Goal: Task Accomplishment & Management: Manage account settings

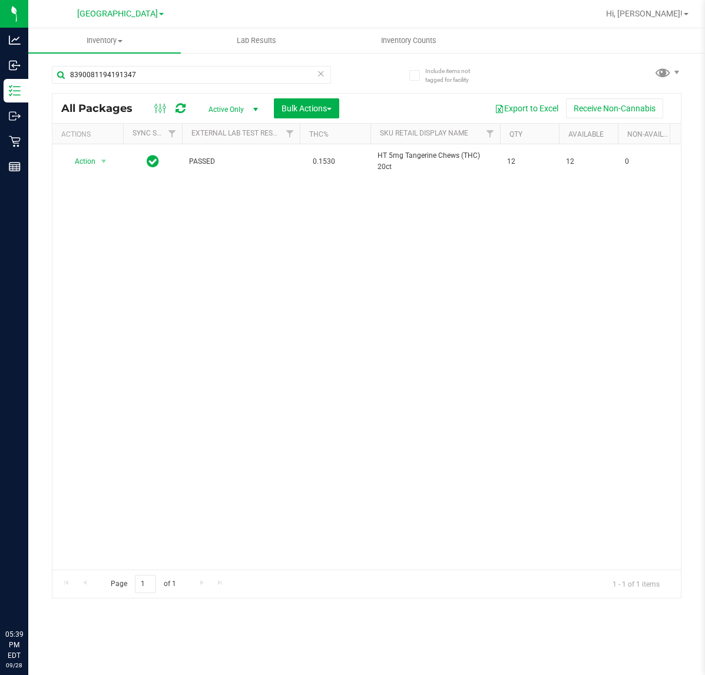
click at [104, 75] on input "8390081194191347" at bounding box center [191, 75] width 279 height 18
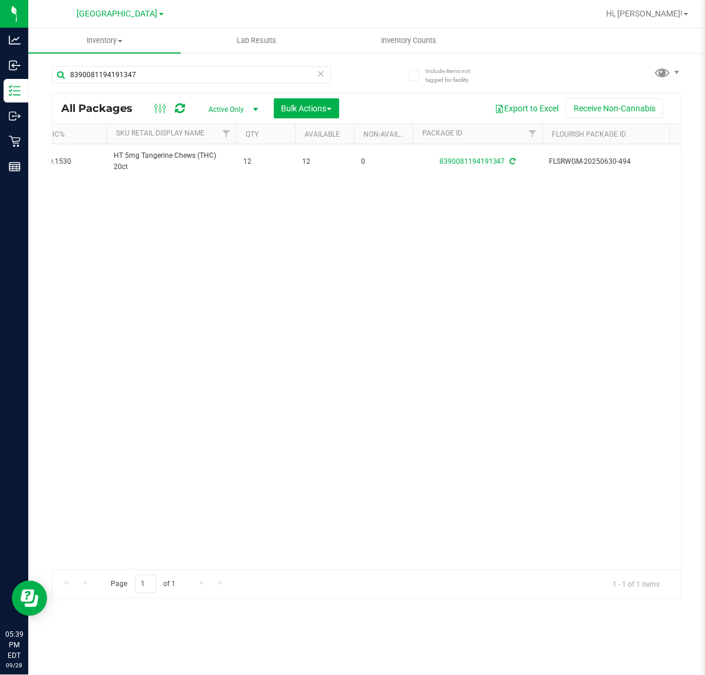
click at [104, 75] on input "8390081194191347" at bounding box center [191, 75] width 279 height 18
type input "ZKR"
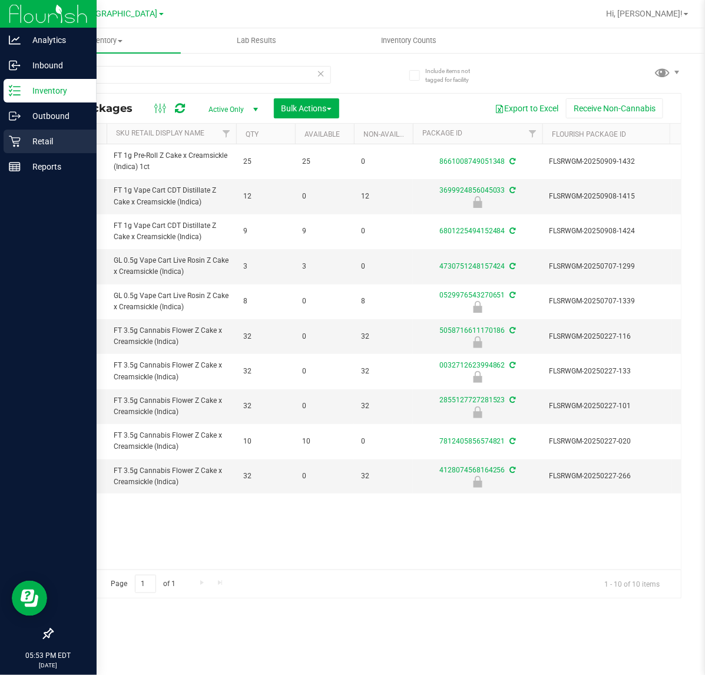
click at [40, 138] on p "Retail" at bounding box center [56, 141] width 71 height 14
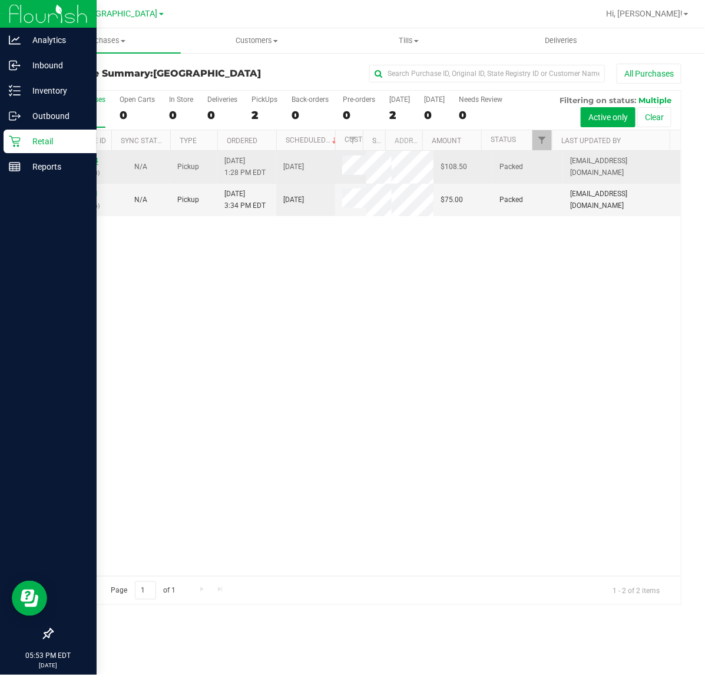
click at [74, 159] on link "12020344" at bounding box center [81, 161] width 33 height 8
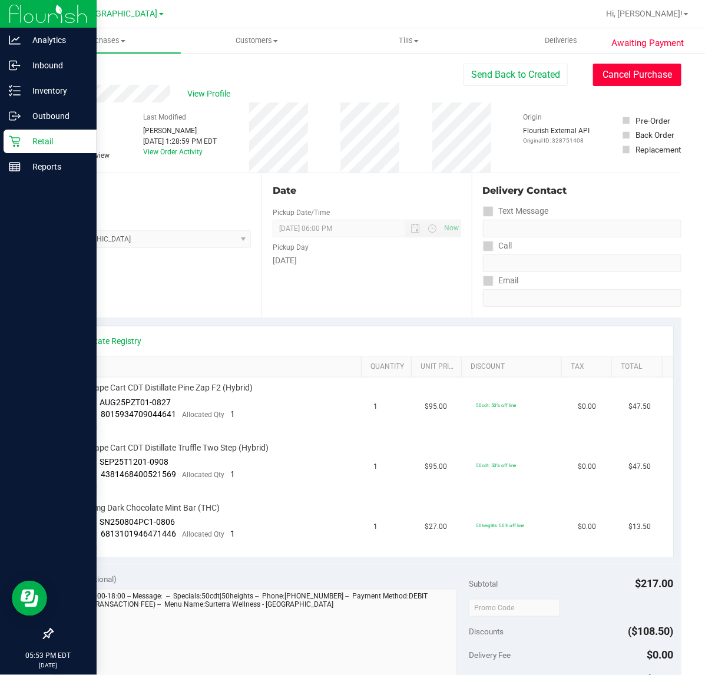
click at [625, 72] on button "Cancel Purchase" at bounding box center [637, 75] width 88 height 22
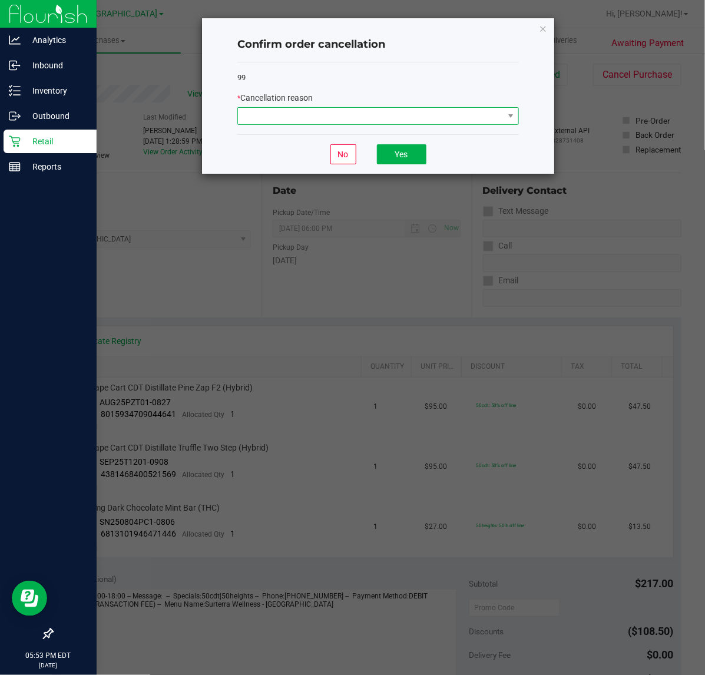
click at [310, 113] on span at bounding box center [371, 116] width 266 height 17
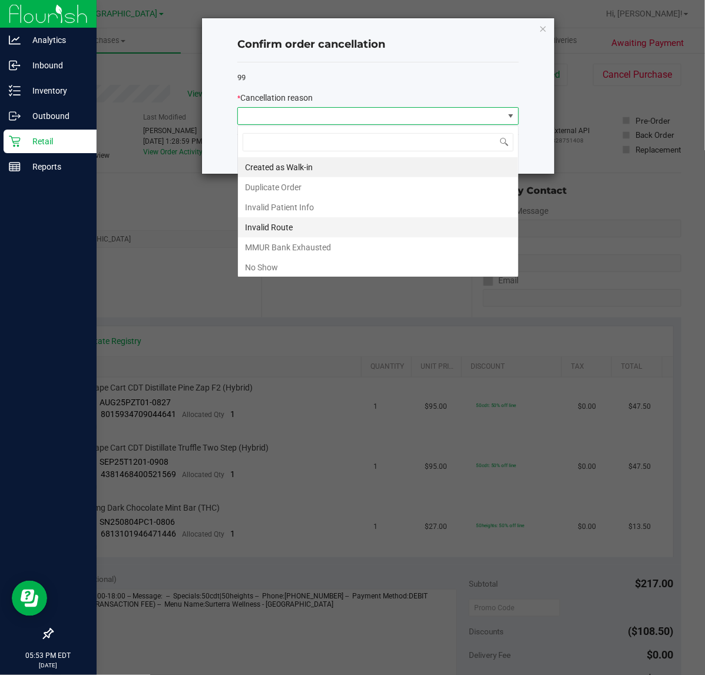
scroll to position [18, 281]
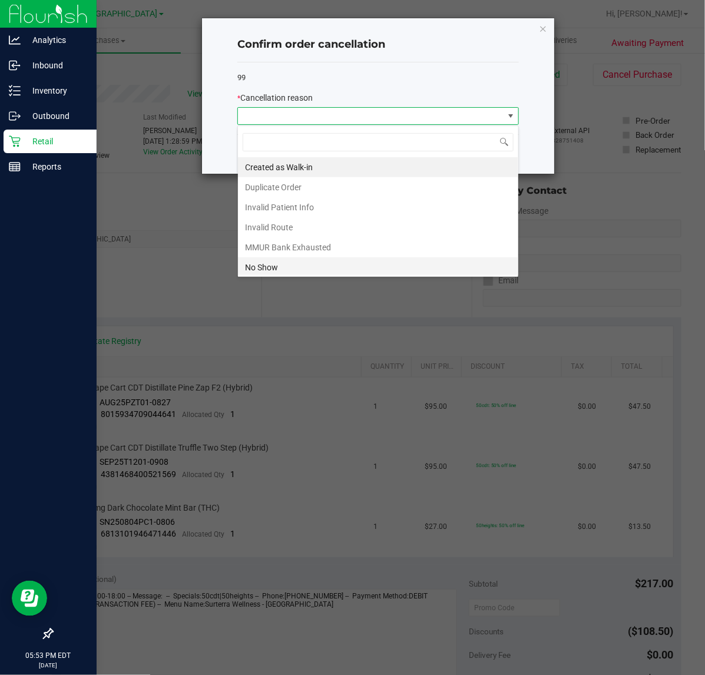
click at [281, 272] on li "No Show" at bounding box center [378, 268] width 281 height 20
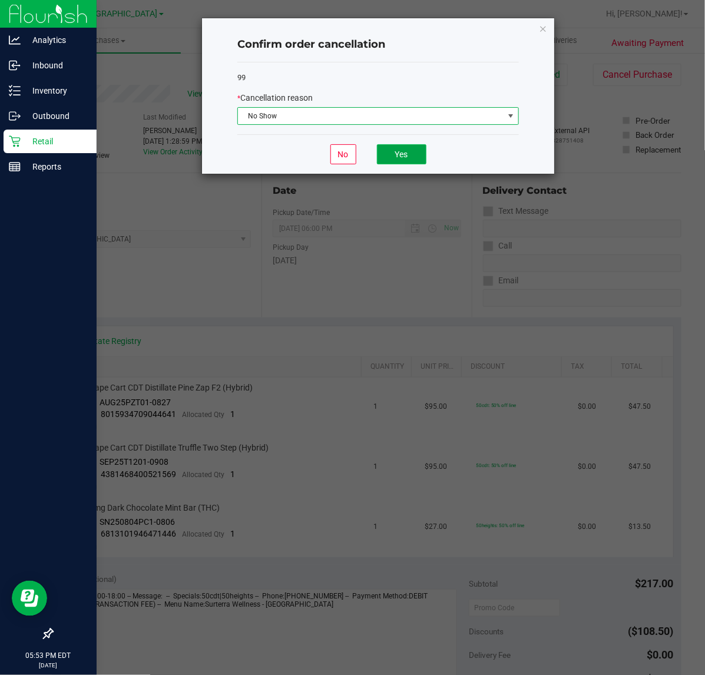
click at [410, 148] on button "Yes" at bounding box center [402, 154] width 50 height 20
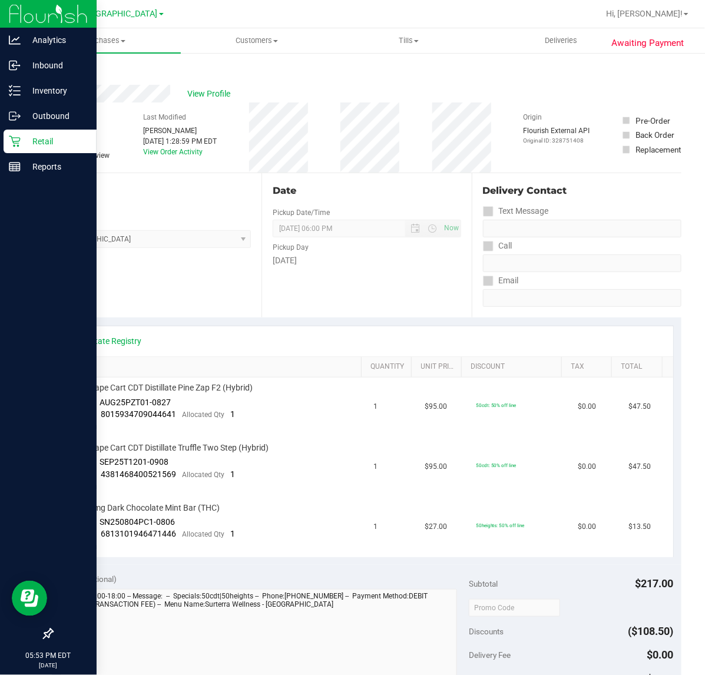
click at [28, 139] on p "Retail" at bounding box center [56, 141] width 71 height 14
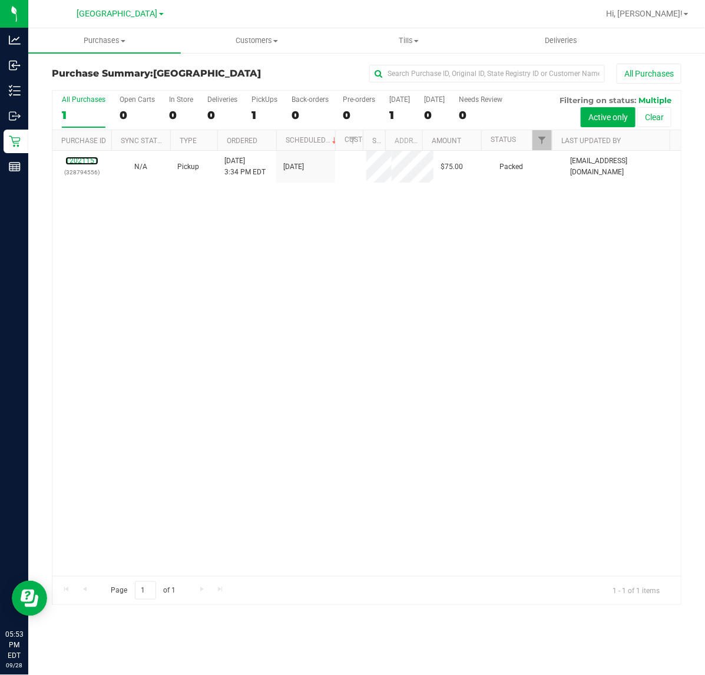
click at [78, 162] on link "12021151" at bounding box center [81, 161] width 33 height 8
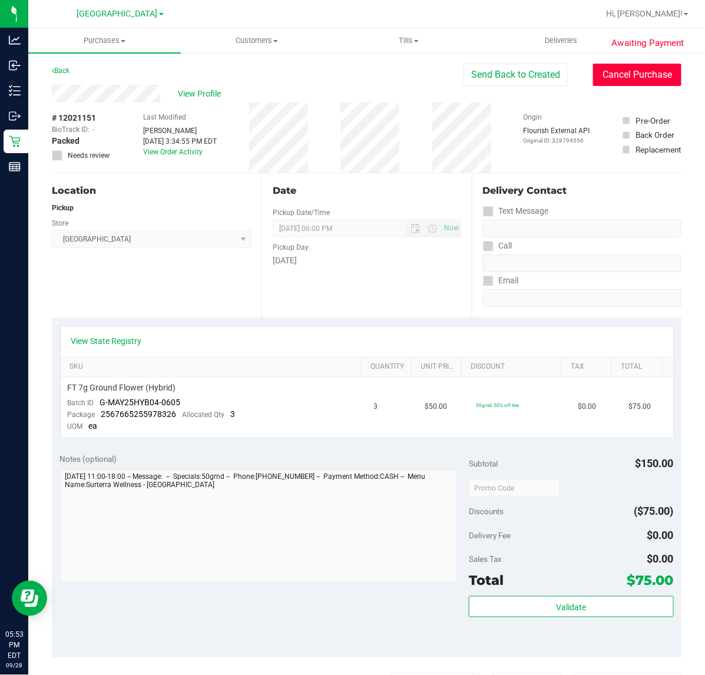
click at [612, 72] on button "Cancel Purchase" at bounding box center [637, 75] width 88 height 22
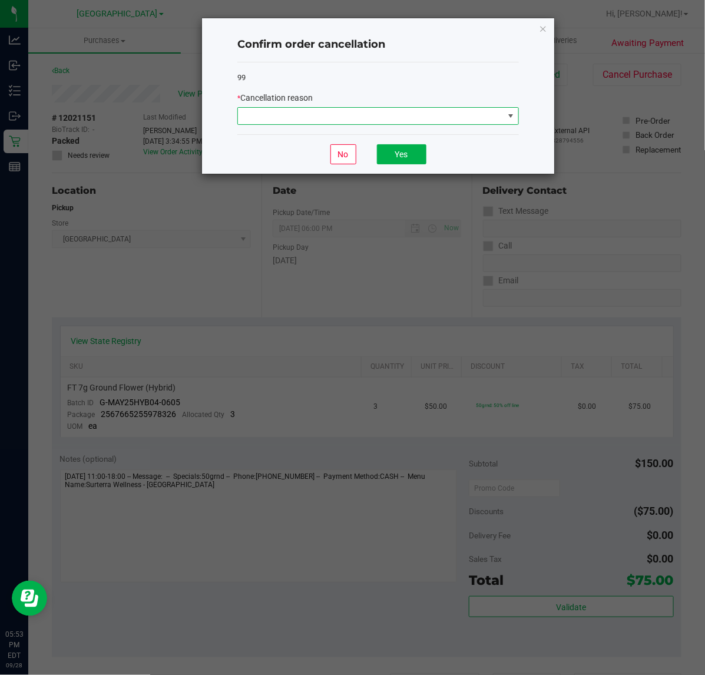
click at [332, 121] on span at bounding box center [371, 116] width 266 height 17
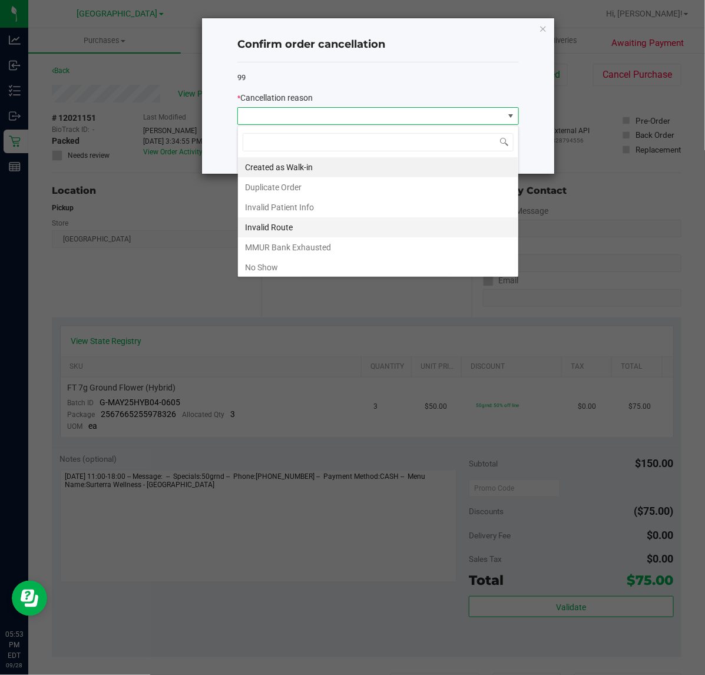
scroll to position [18, 281]
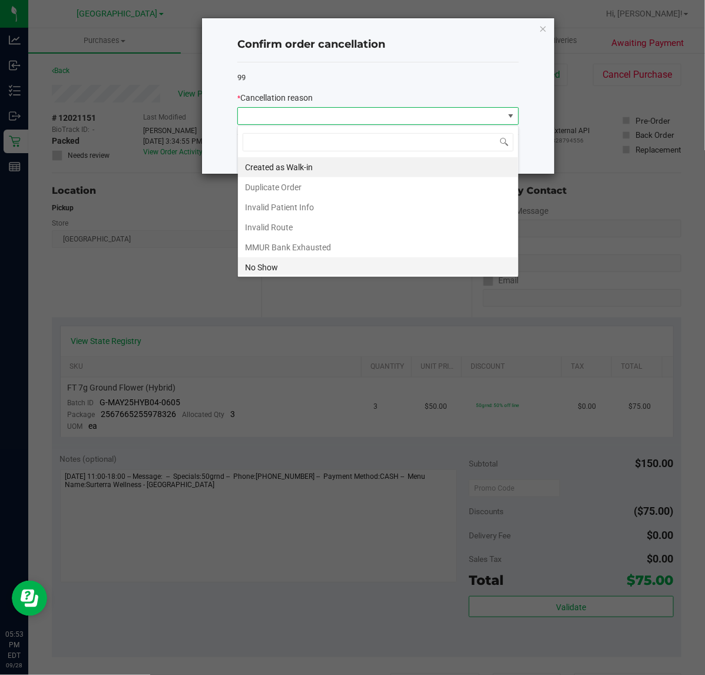
click at [304, 267] on li "No Show" at bounding box center [378, 268] width 281 height 20
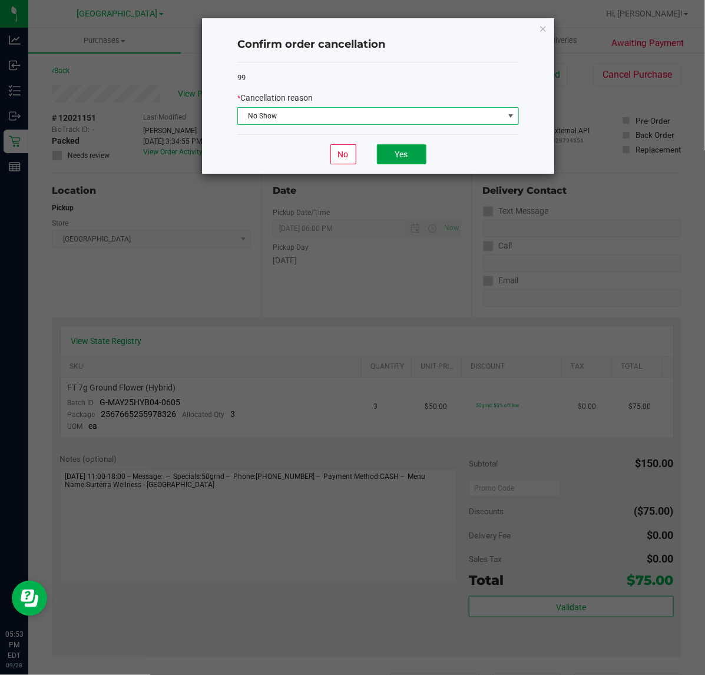
click at [401, 152] on button "Yes" at bounding box center [402, 154] width 50 height 20
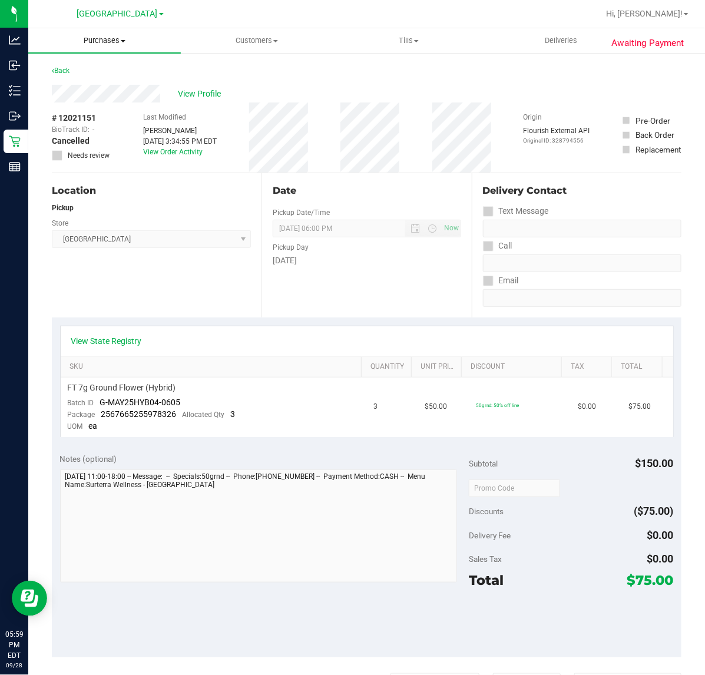
click at [99, 42] on span "Purchases" at bounding box center [104, 40] width 153 height 11
click at [91, 93] on li "All purchases" at bounding box center [104, 100] width 153 height 14
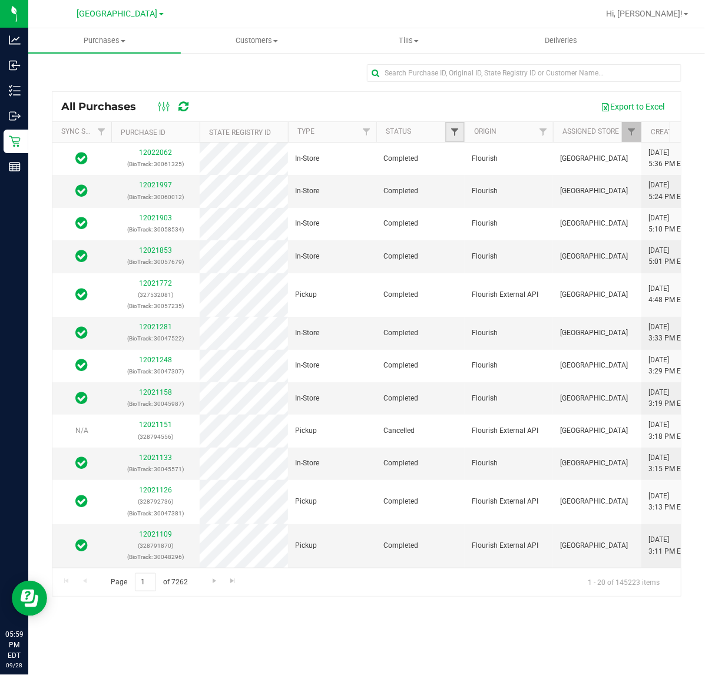
click at [451, 136] on span "Filter" at bounding box center [454, 131] width 9 height 9
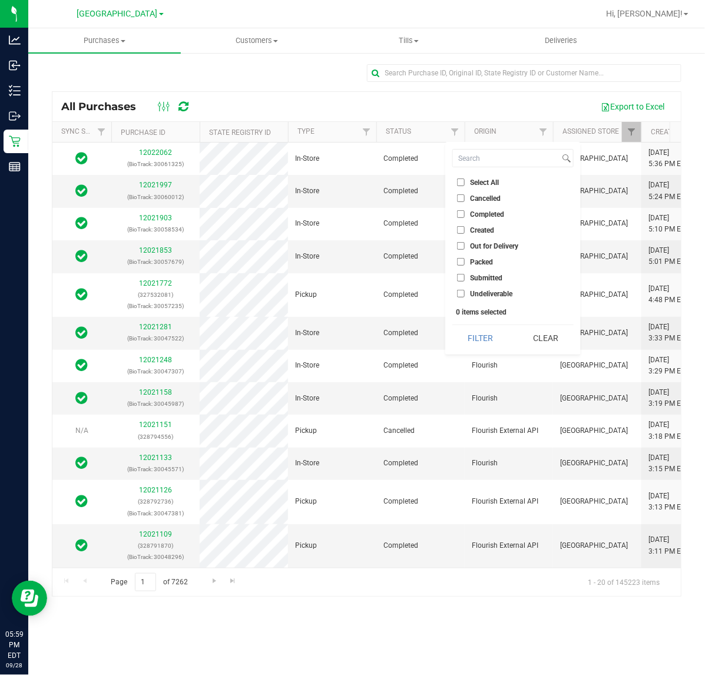
click at [496, 197] on span "Cancelled" at bounding box center [485, 198] width 31 height 7
click at [465, 197] on input "Cancelled" at bounding box center [461, 198] width 8 height 8
checkbox input "true"
click at [491, 342] on button "Filter" at bounding box center [481, 338] width 57 height 26
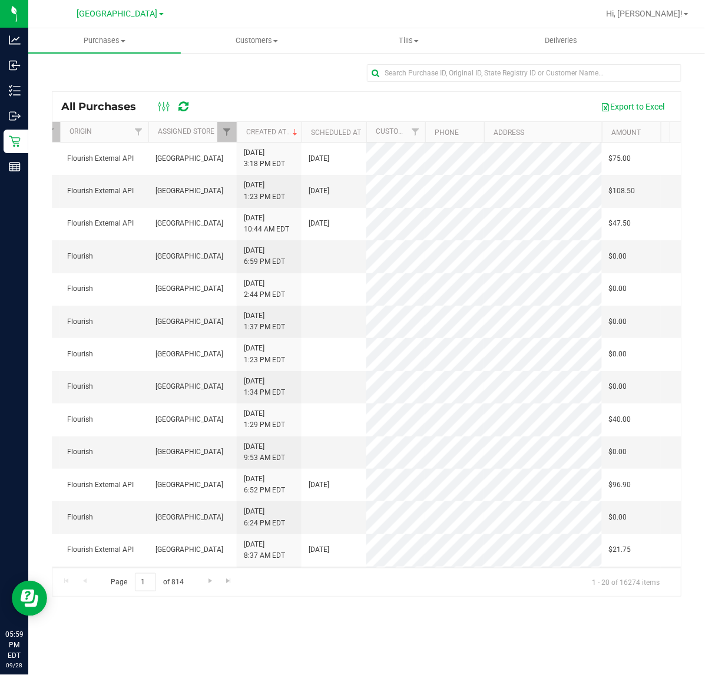
scroll to position [0, 418]
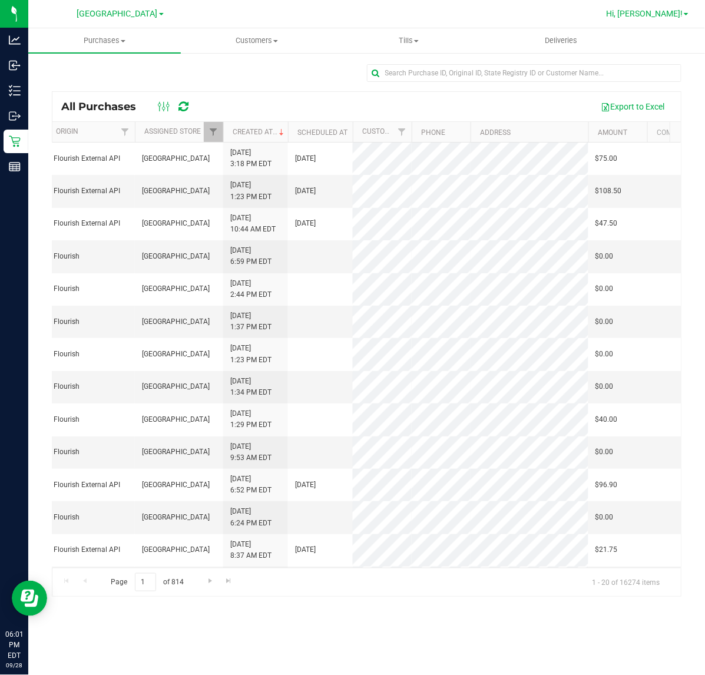
click at [651, 19] on link "Hi, [PERSON_NAME]!" at bounding box center [648, 14] width 92 height 12
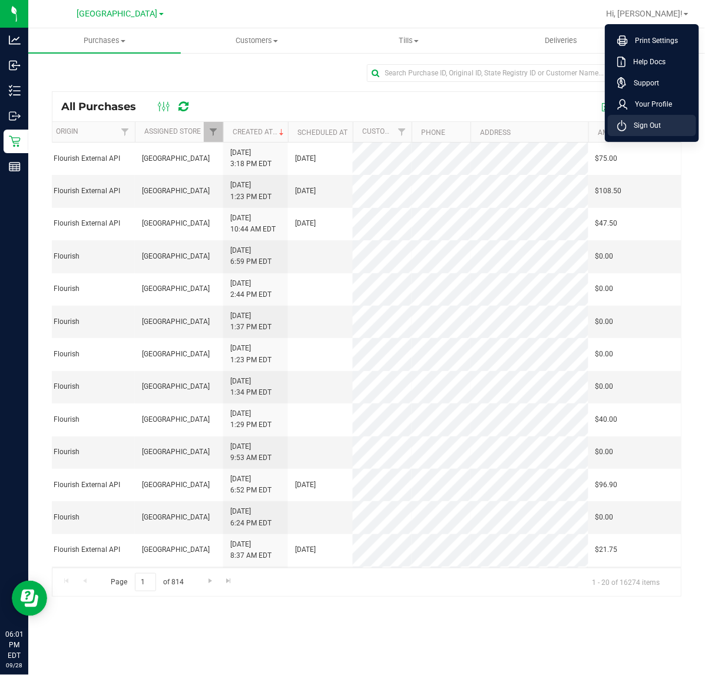
click at [644, 118] on li "Sign Out" at bounding box center [652, 125] width 88 height 21
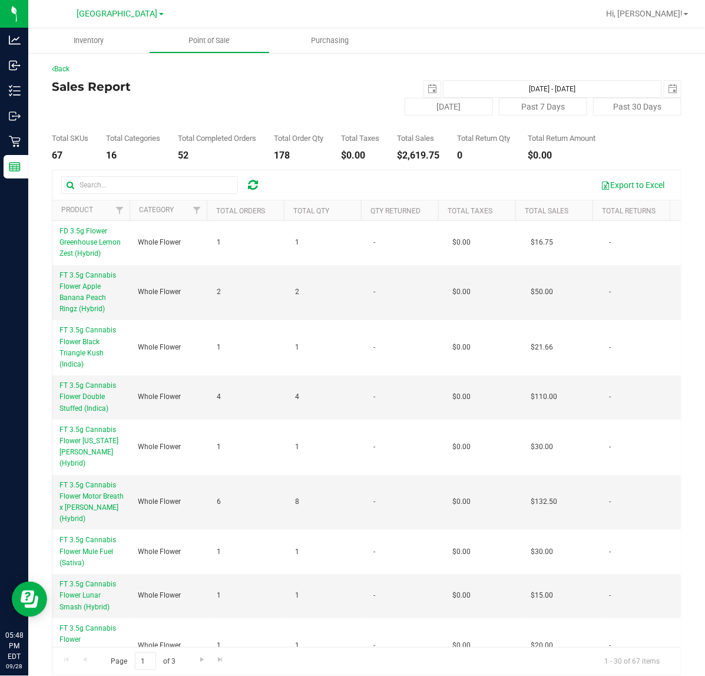
click at [327, 213] on th "Total Qty" at bounding box center [322, 210] width 77 height 21
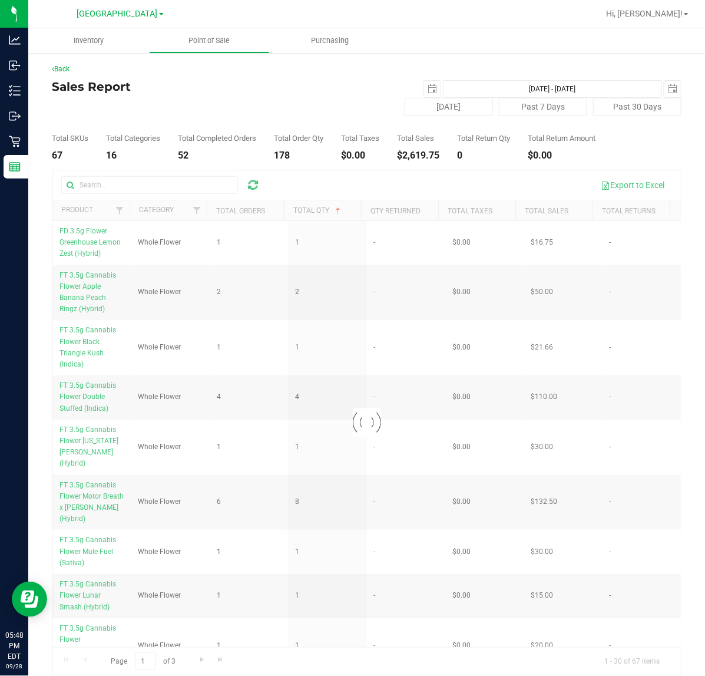
click at [328, 214] on th "Total Qty" at bounding box center [322, 210] width 77 height 21
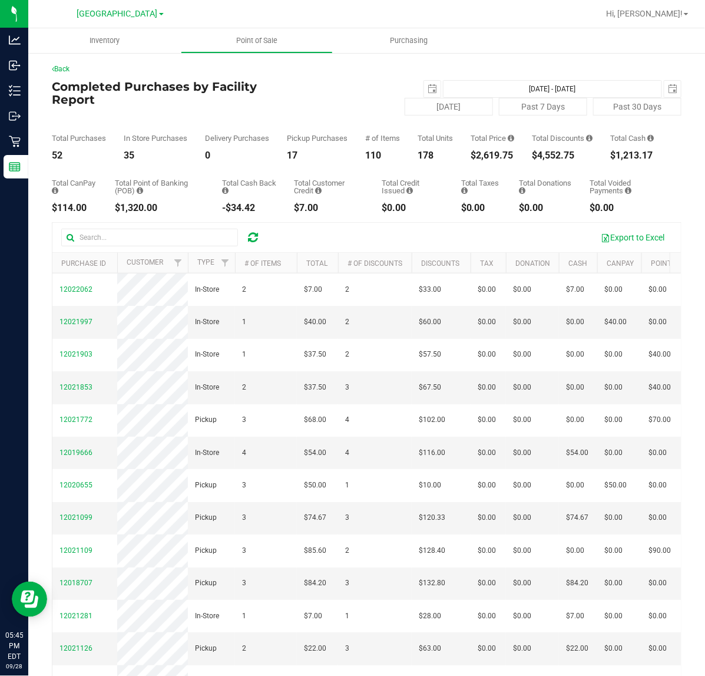
click at [481, 158] on div "$2,619.75" at bounding box center [493, 155] width 44 height 9
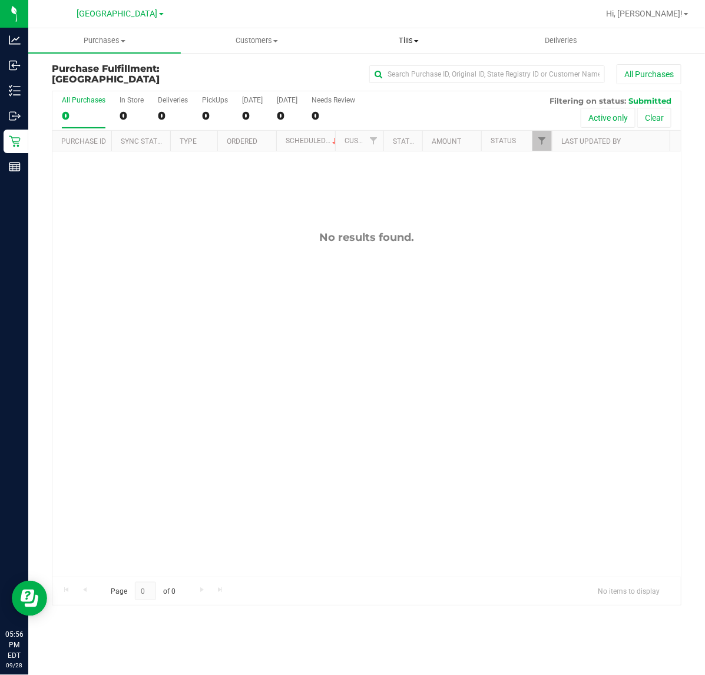
click at [408, 40] on span "Tills" at bounding box center [409, 40] width 151 height 11
click at [398, 71] on span "Manage tills" at bounding box center [373, 71] width 80 height 10
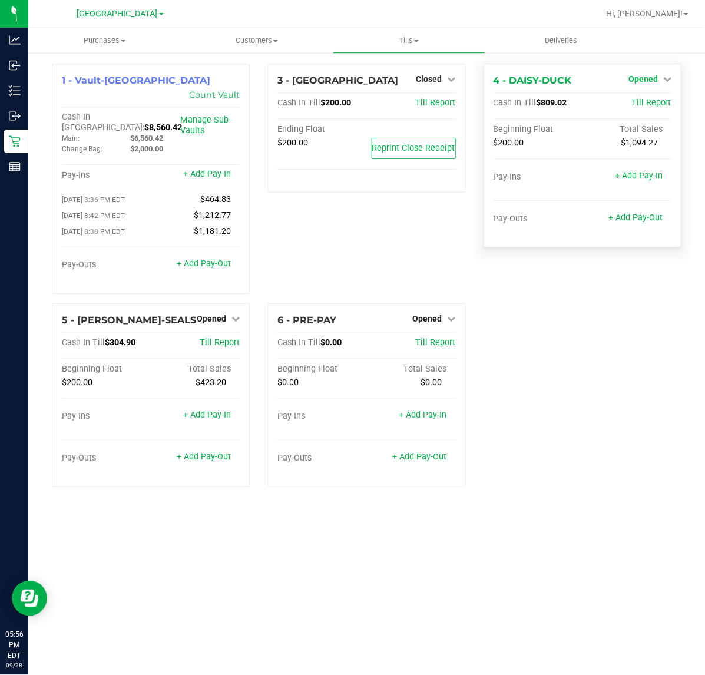
click at [649, 75] on span "Opened" at bounding box center [643, 78] width 29 height 9
click at [651, 104] on link "Close Till" at bounding box center [645, 103] width 32 height 9
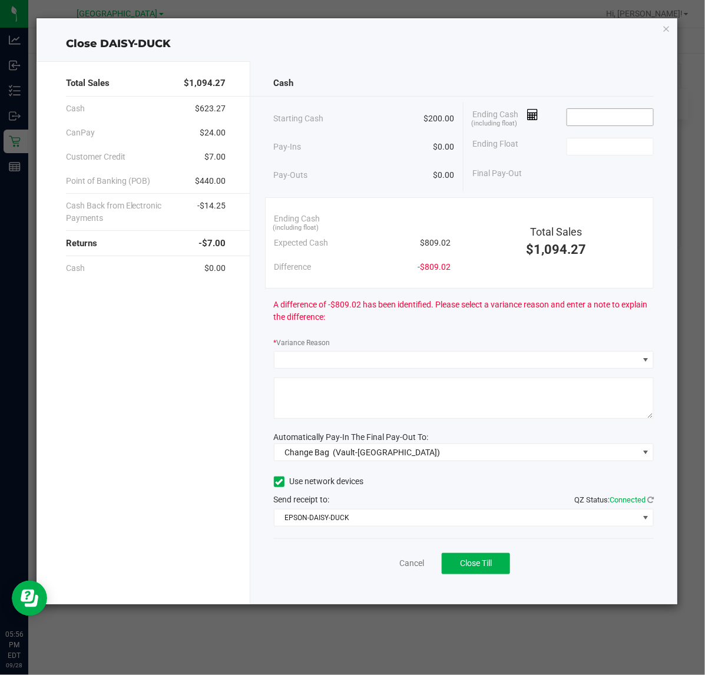
click at [610, 121] on input at bounding box center [611, 117] width 87 height 17
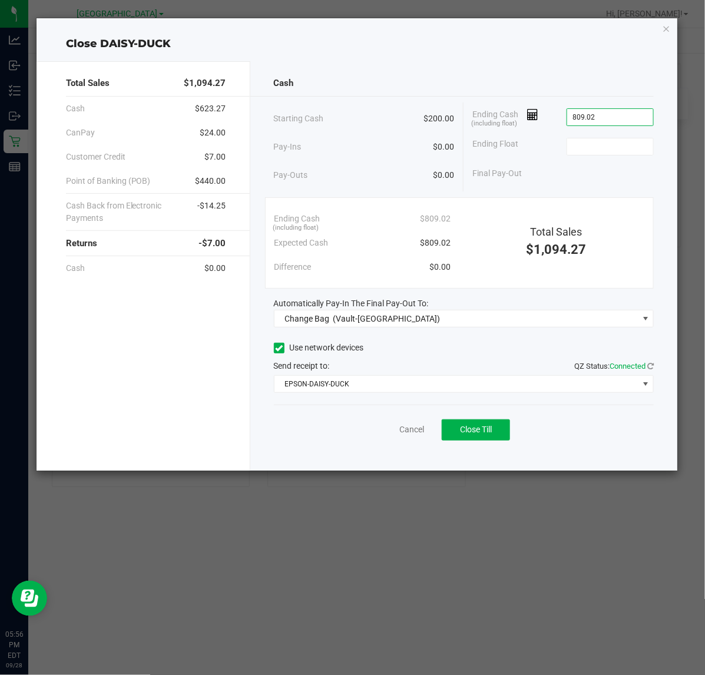
type input "$809.02"
type input "$200.00"
click at [401, 434] on link "Cancel" at bounding box center [412, 430] width 25 height 12
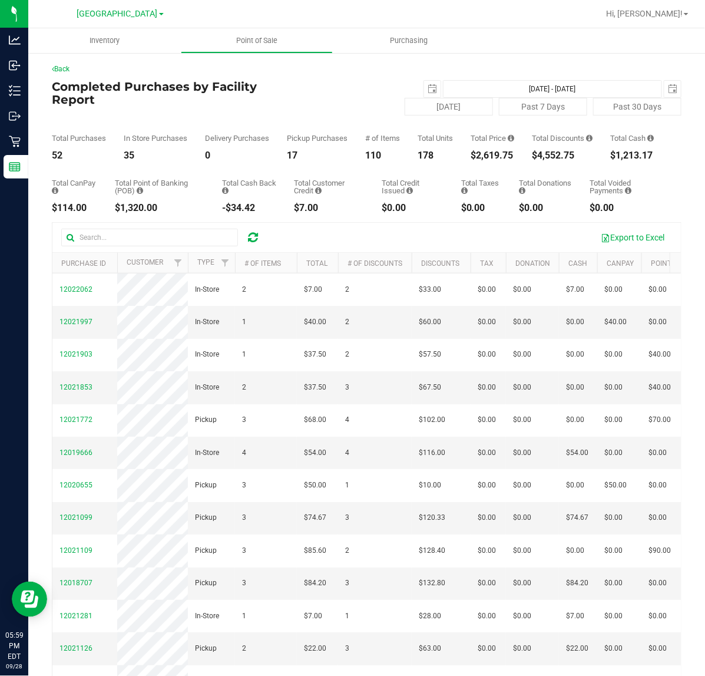
click at [498, 157] on div "Total Price $2,619.75" at bounding box center [493, 147] width 44 height 26
copy div "$2,619.75"
click at [554, 160] on div "$4,552.75" at bounding box center [562, 155] width 61 height 9
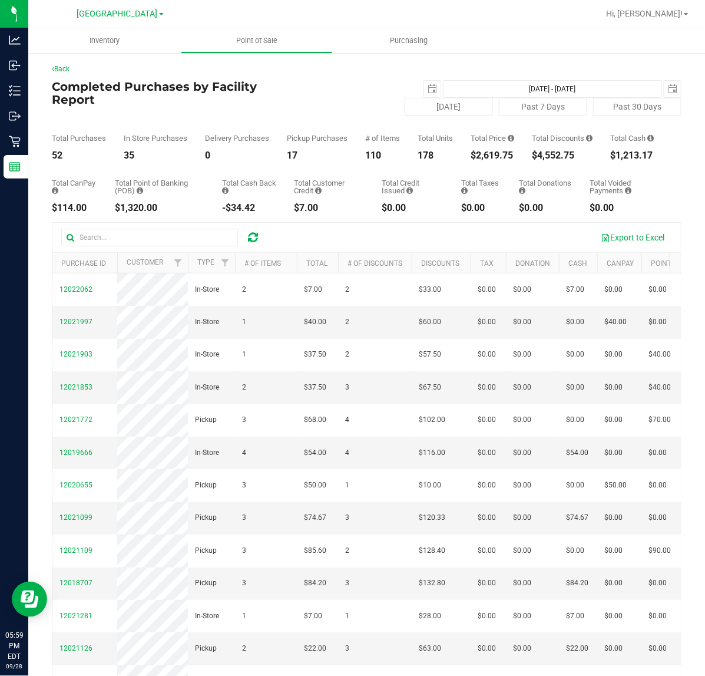
click at [554, 160] on div "$4,552.75" at bounding box center [562, 155] width 61 height 9
copy div "$4,552.75"
